Goal: Task Accomplishment & Management: Complete application form

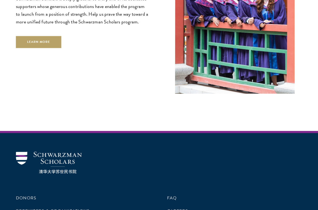
scroll to position [1630, 0]
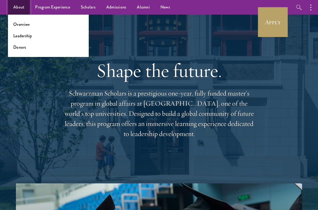
click at [21, 6] on link "About" at bounding box center [19, 7] width 22 height 15
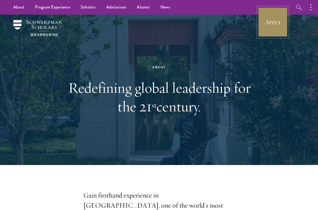
click at [273, 29] on link "Apply" at bounding box center [273, 22] width 30 height 30
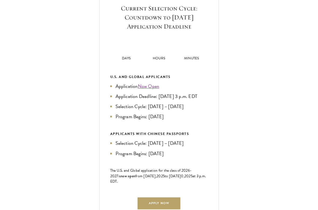
scroll to position [219, 0]
